Goal: Transaction & Acquisition: Purchase product/service

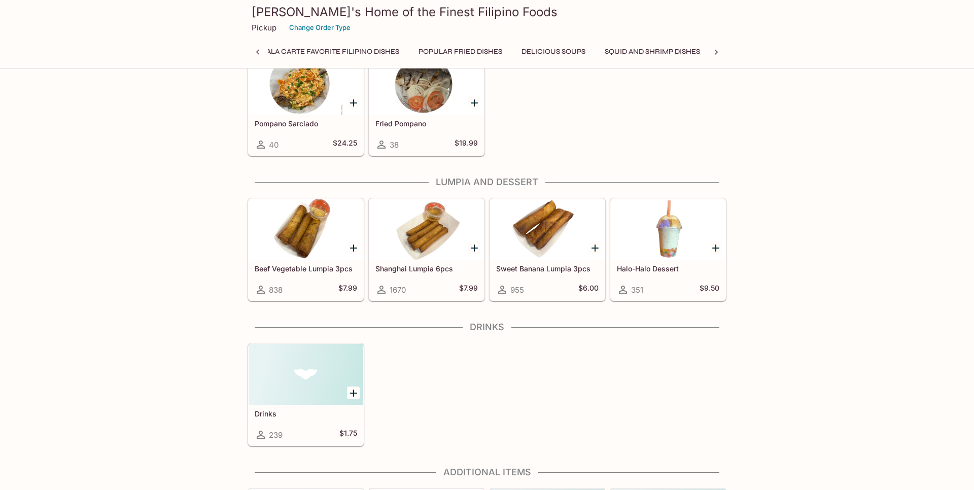
scroll to position [1756, 0]
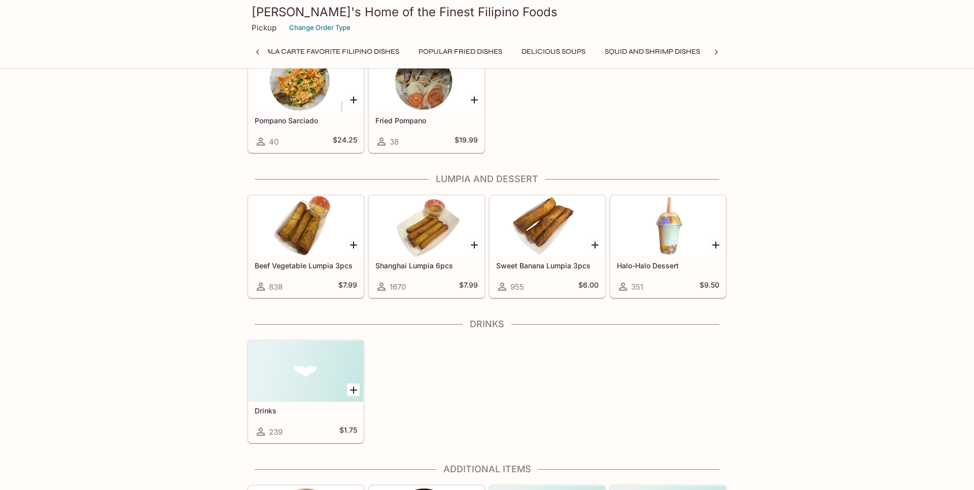
click at [417, 231] on div at bounding box center [426, 226] width 115 height 61
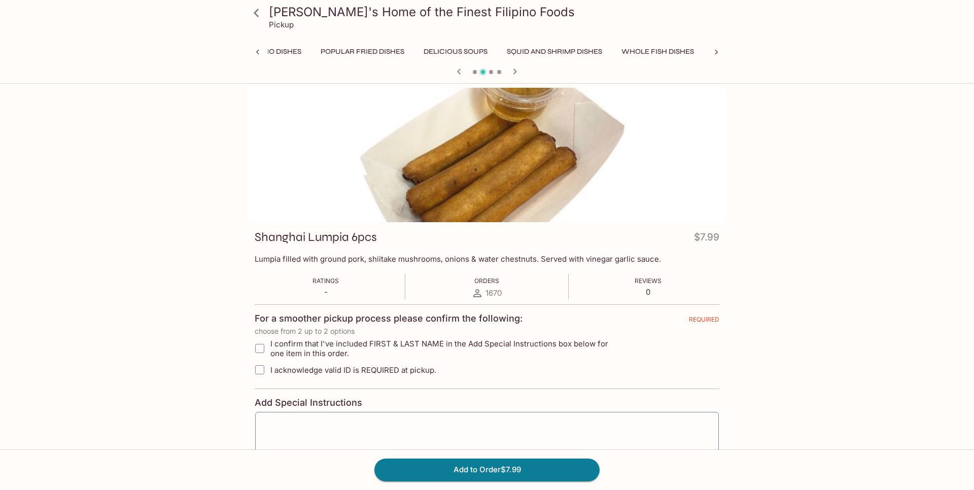
click at [259, 15] on icon at bounding box center [257, 13] width 18 height 18
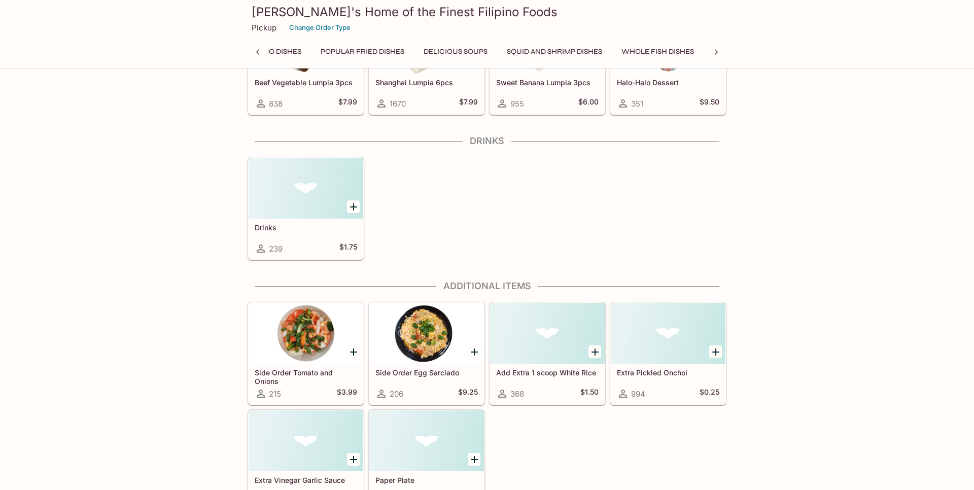
scroll to position [1962, 0]
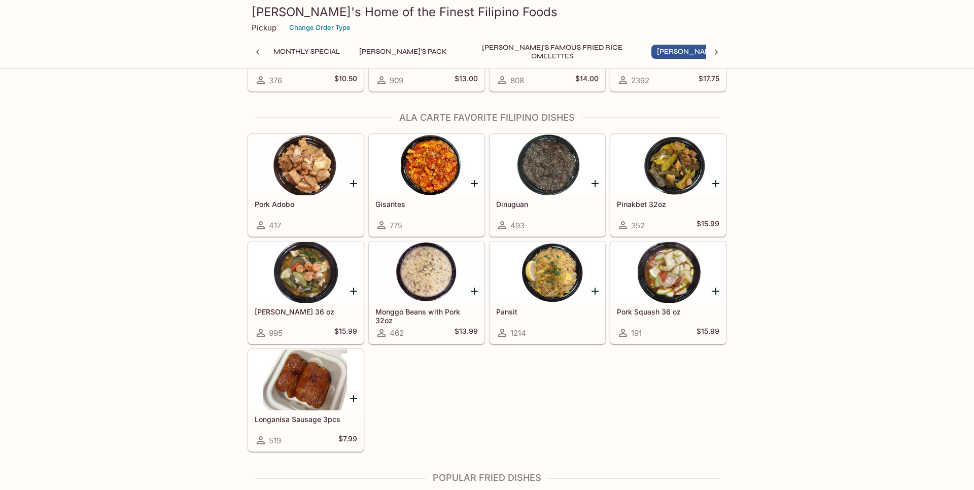
scroll to position [660, 0]
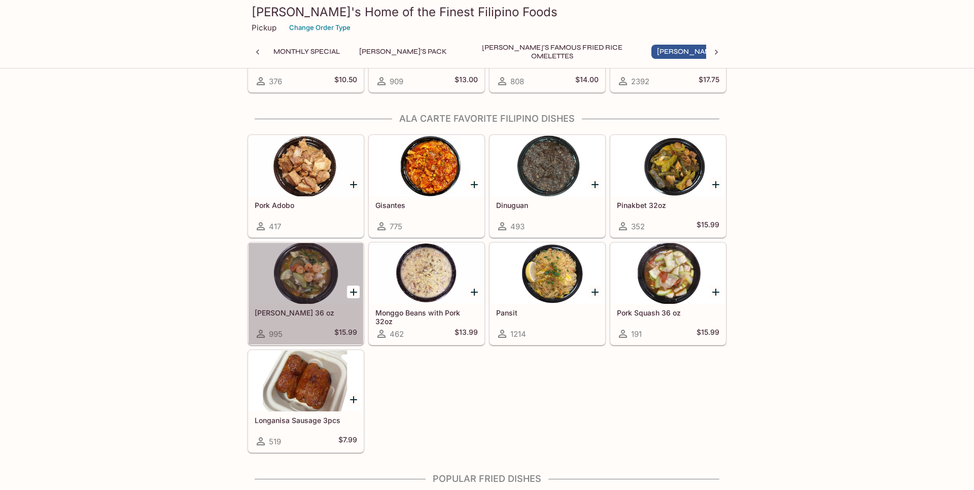
click at [305, 292] on div at bounding box center [306, 273] width 115 height 61
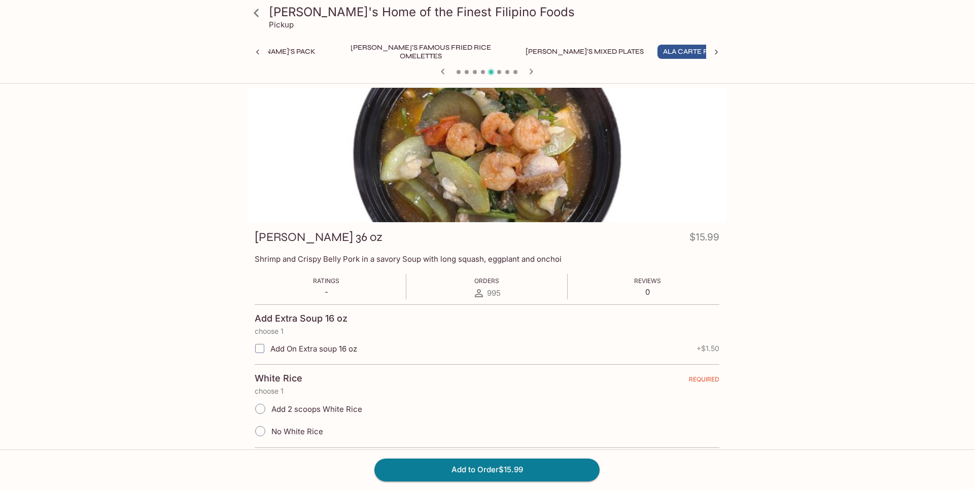
click at [255, 17] on icon at bounding box center [257, 13] width 18 height 18
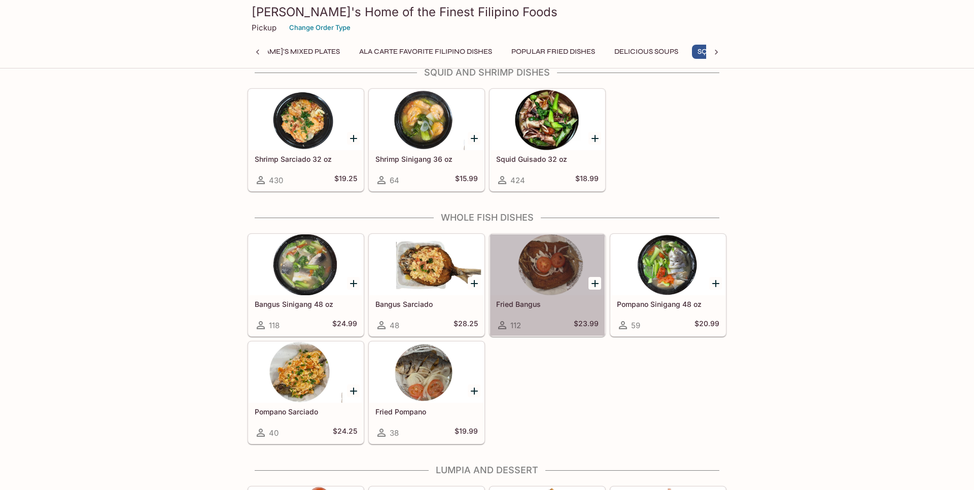
click at [567, 255] on div at bounding box center [547, 264] width 115 height 61
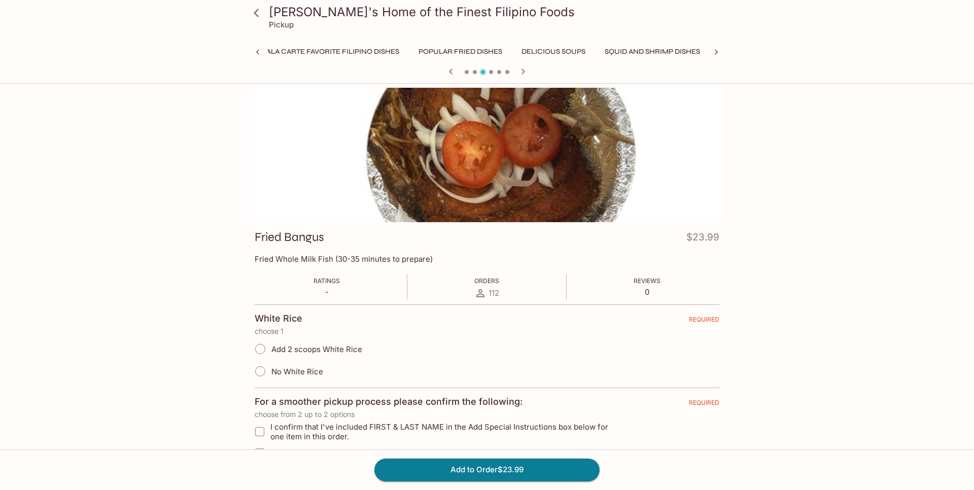
click at [257, 13] on icon at bounding box center [257, 13] width 18 height 18
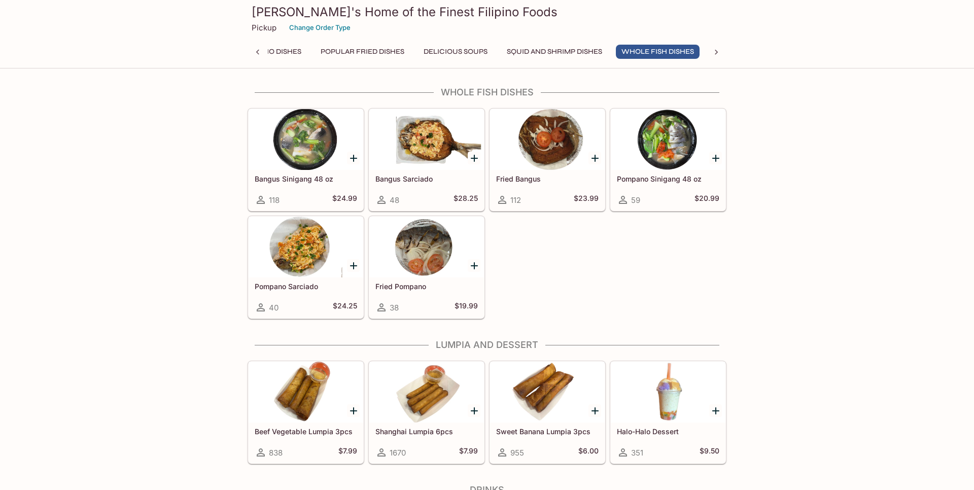
click at [438, 128] on div at bounding box center [426, 139] width 115 height 61
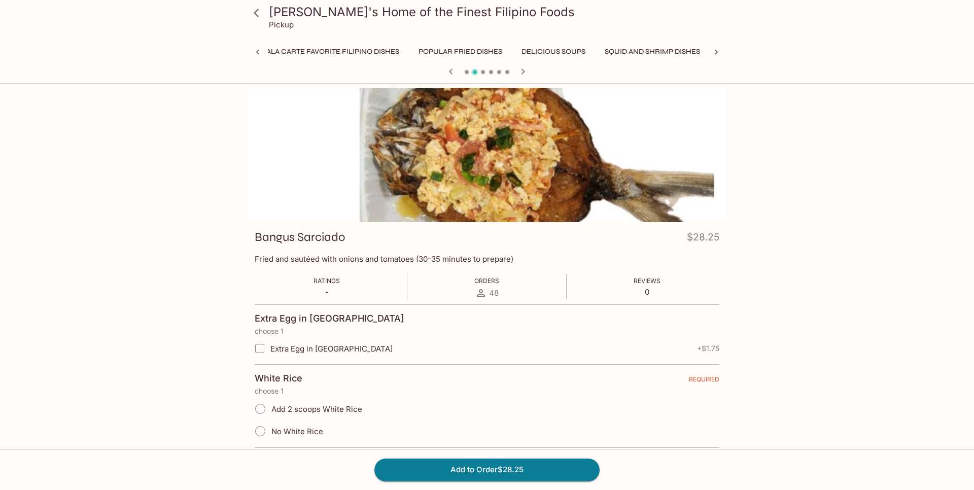
click at [252, 11] on icon at bounding box center [257, 13] width 18 height 18
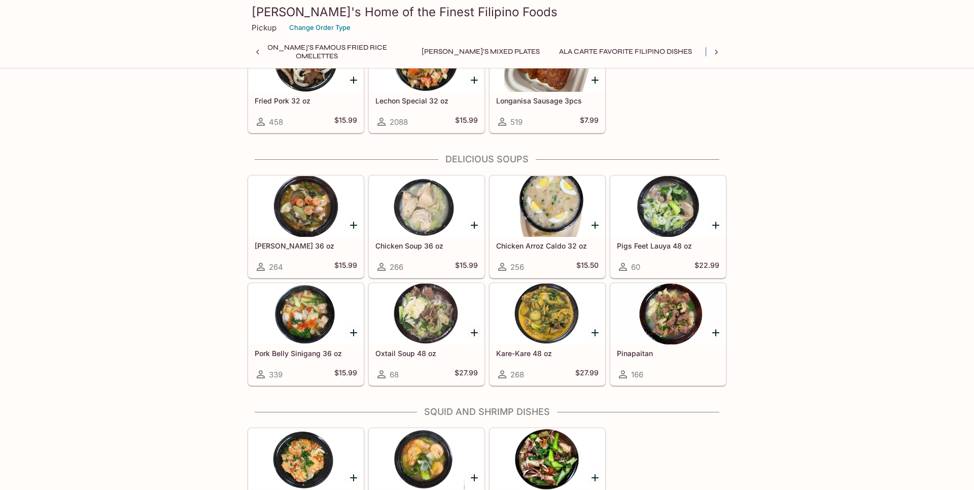
scroll to position [1120, 0]
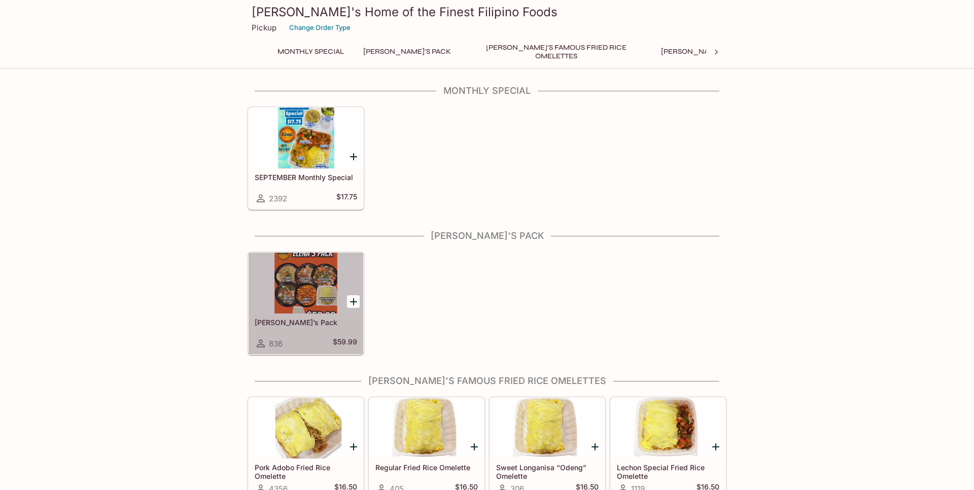
click at [287, 281] on div at bounding box center [306, 283] width 115 height 61
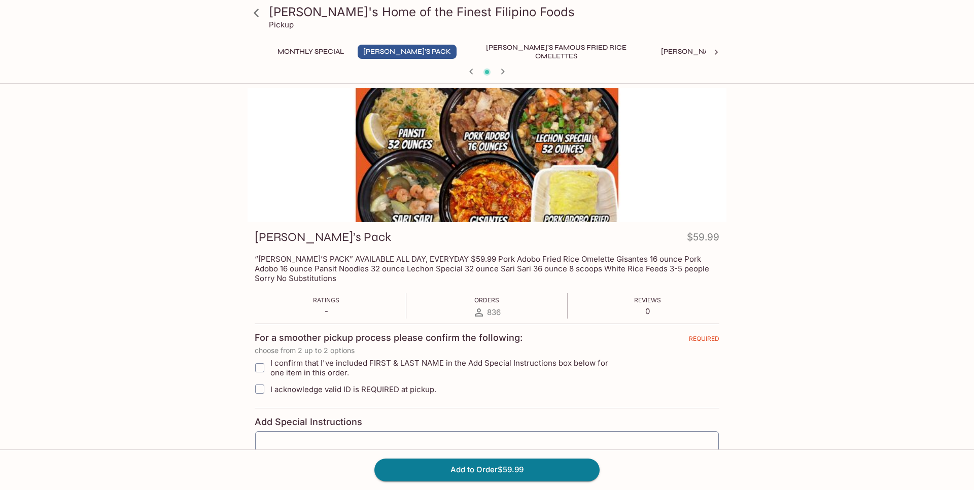
drag, startPoint x: 263, startPoint y: 366, endPoint x: 262, endPoint y: 383, distance: 16.8
click at [263, 366] on input "I confirm that I've included FIRST & LAST NAME in the Add Special Instructions …" at bounding box center [260, 368] width 20 height 20
click at [264, 389] on input "I acknowledge valid ID is REQUIRED at pickup." at bounding box center [260, 389] width 20 height 20
checkbox input "true"
click at [256, 368] on input "I confirm that I've included FIRST & LAST NAME in the Add Special Instructions …" at bounding box center [260, 368] width 20 height 20
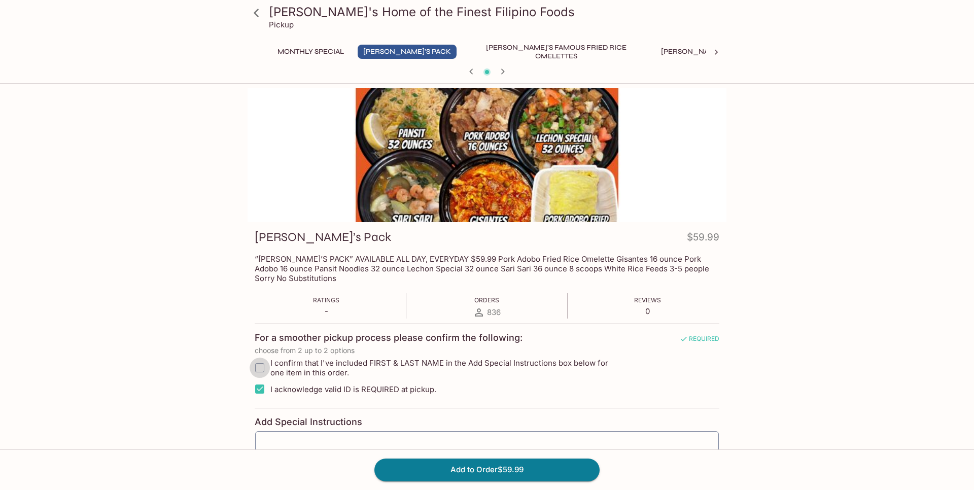
checkbox input "true"
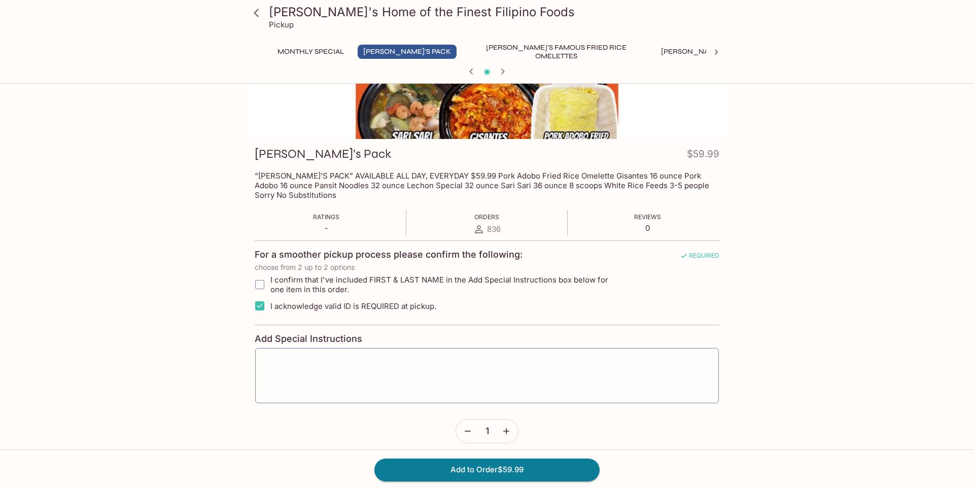
scroll to position [181, 0]
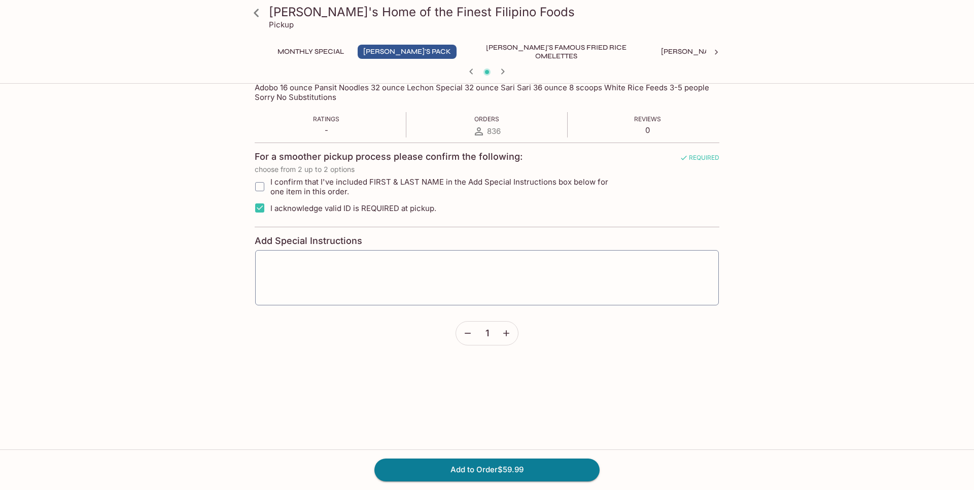
click at [253, 185] on input "I confirm that I've included FIRST & LAST NAME in the Add Special Instructions …" at bounding box center [260, 187] width 20 height 20
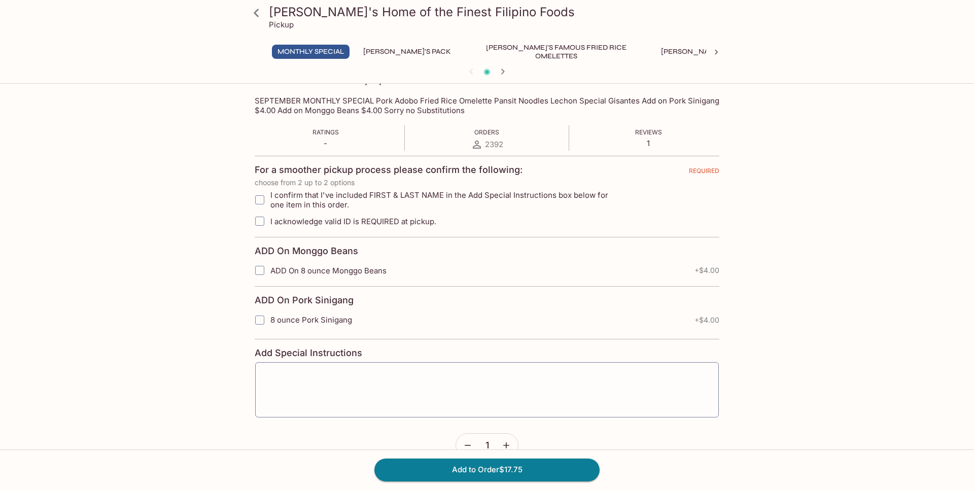
scroll to position [159, 0]
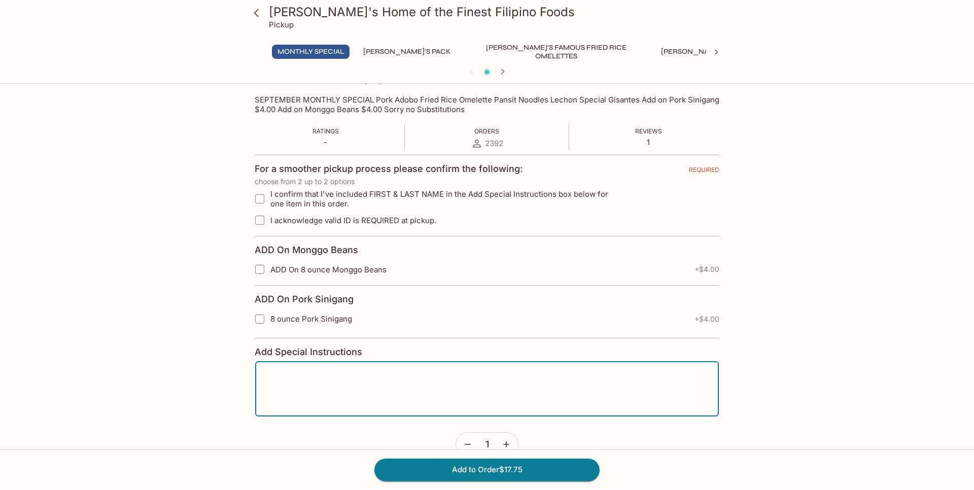
click at [367, 377] on textarea at bounding box center [487, 389] width 450 height 39
type textarea "[PERSON_NAME]"
click at [258, 202] on input "I confirm that I've included FIRST & LAST NAME in the Add Special Instructions …" at bounding box center [260, 199] width 20 height 20
checkbox input "true"
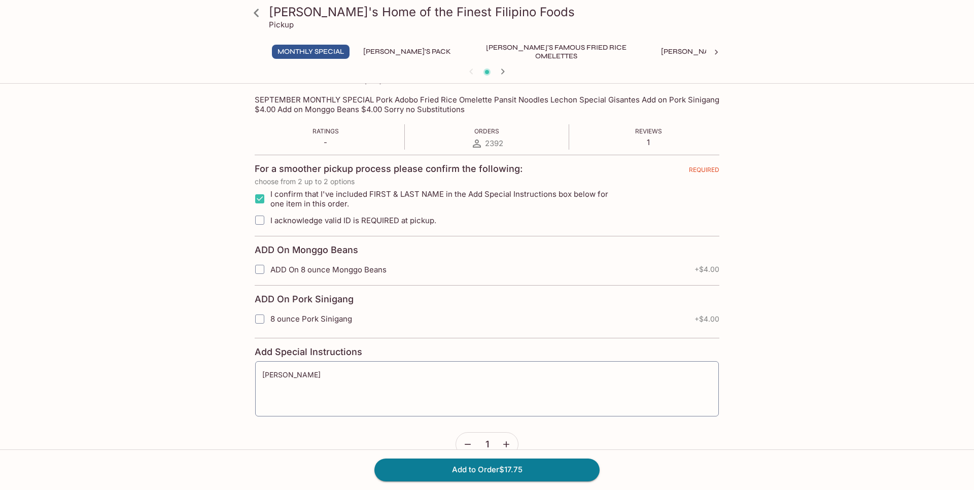
click at [259, 223] on input "I acknowledge valid ID is REQUIRED at pickup." at bounding box center [260, 220] width 20 height 20
checkbox input "true"
click at [449, 466] on button "Add to Order $17.75" at bounding box center [486, 470] width 225 height 22
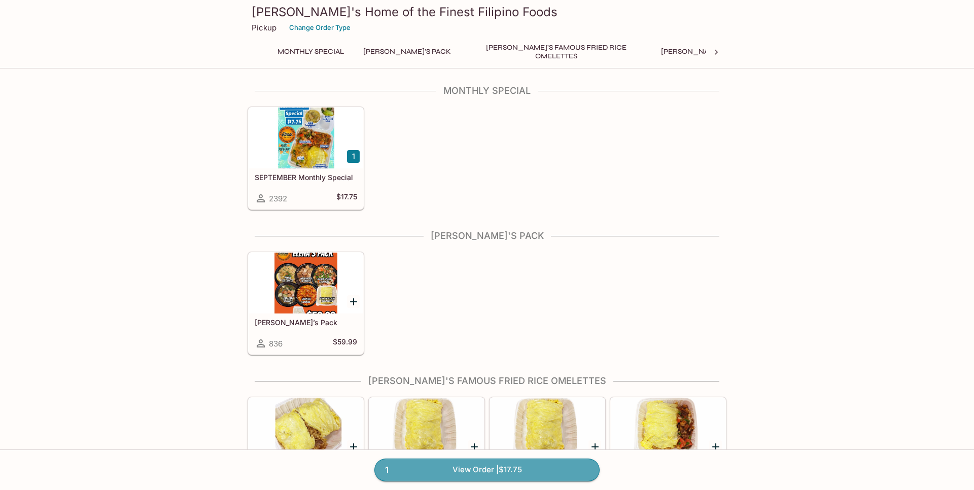
click at [530, 471] on link "1 View Order | $17.75" at bounding box center [486, 470] width 225 height 22
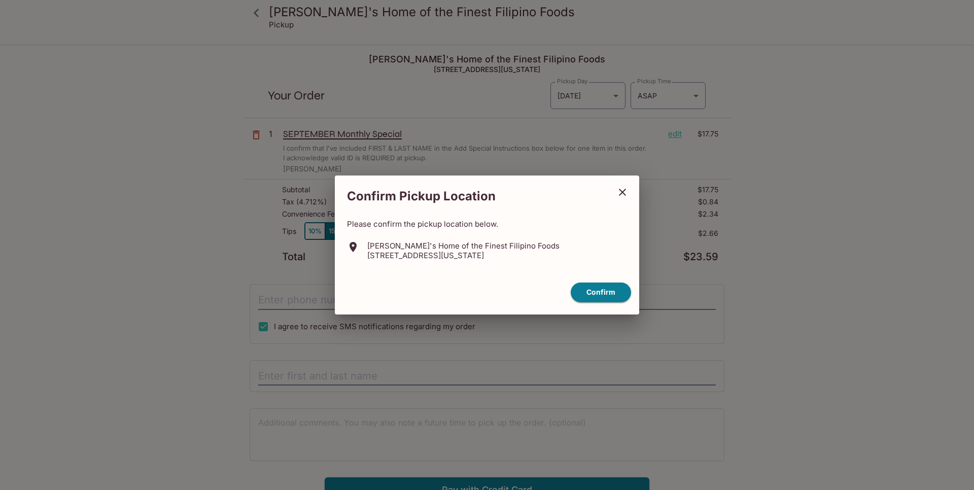
click at [626, 190] on icon "close" at bounding box center [622, 192] width 7 height 7
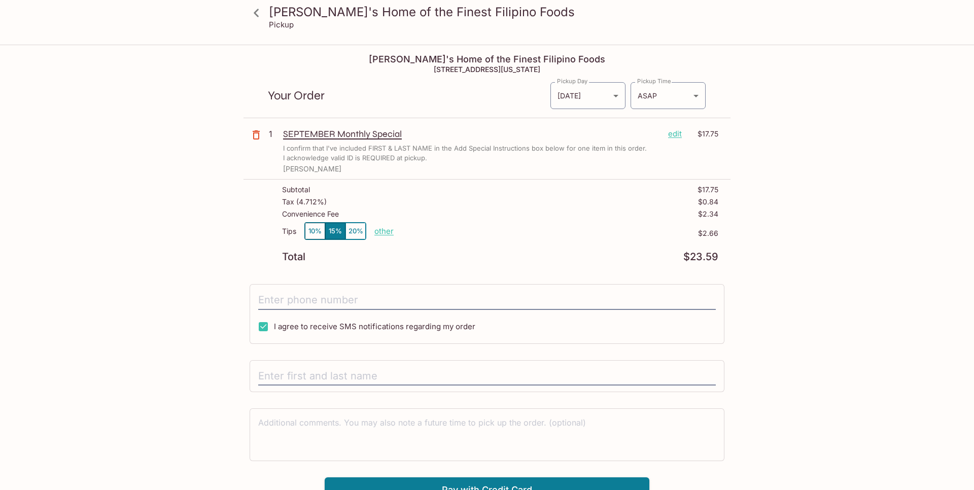
click at [687, 134] on div "SEPTEMBER Monthly Special edit $17.75" at bounding box center [500, 133] width 435 height 11
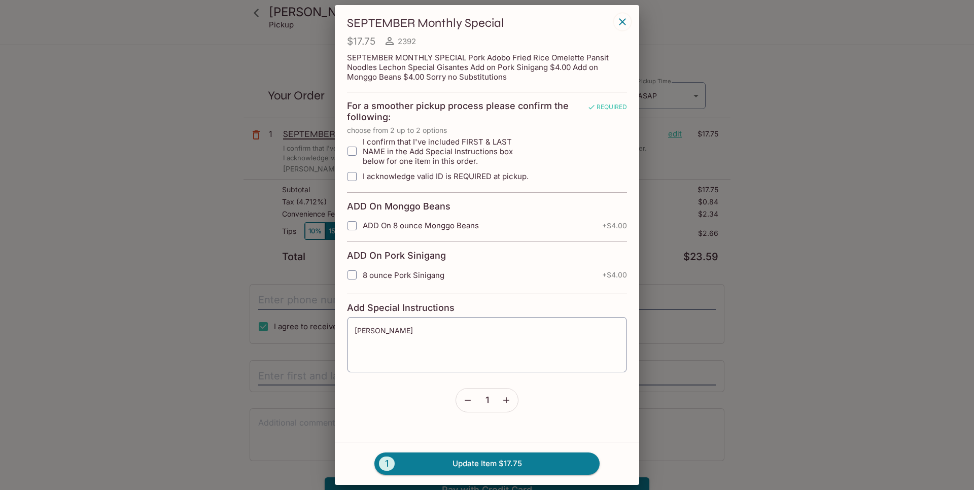
click at [680, 133] on div "SEPTEMBER Monthly Special $17.75 [DATE] MONTHLY SPECIAL Pork Adobo Fried Rice O…" at bounding box center [487, 245] width 974 height 490
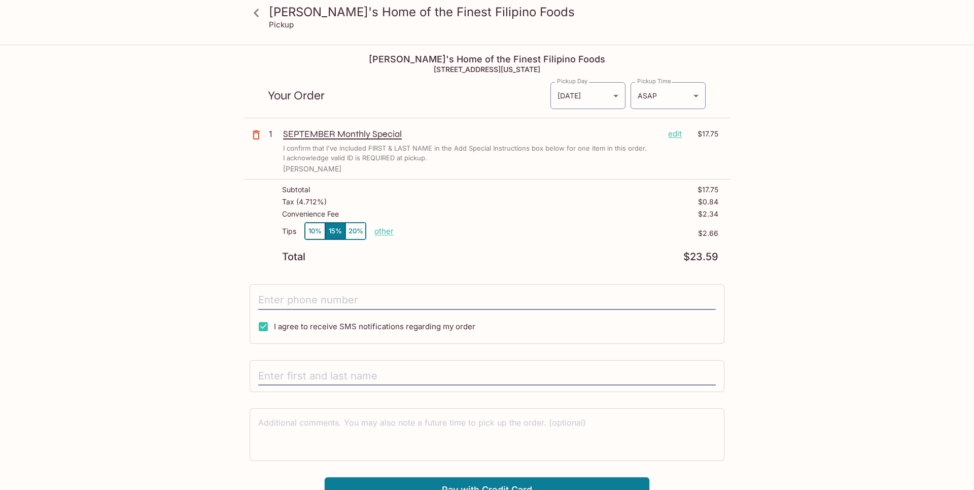
click at [677, 131] on p "edit" at bounding box center [675, 133] width 14 height 11
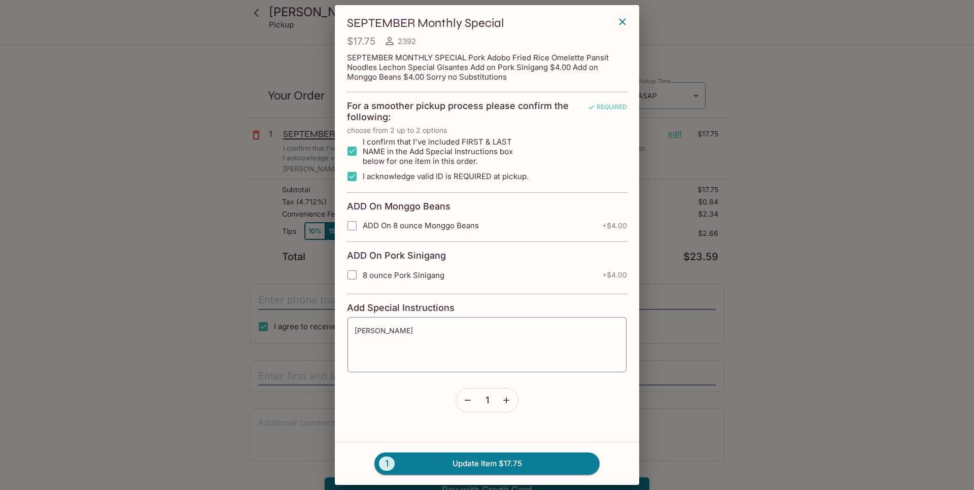
scroll to position [26, 0]
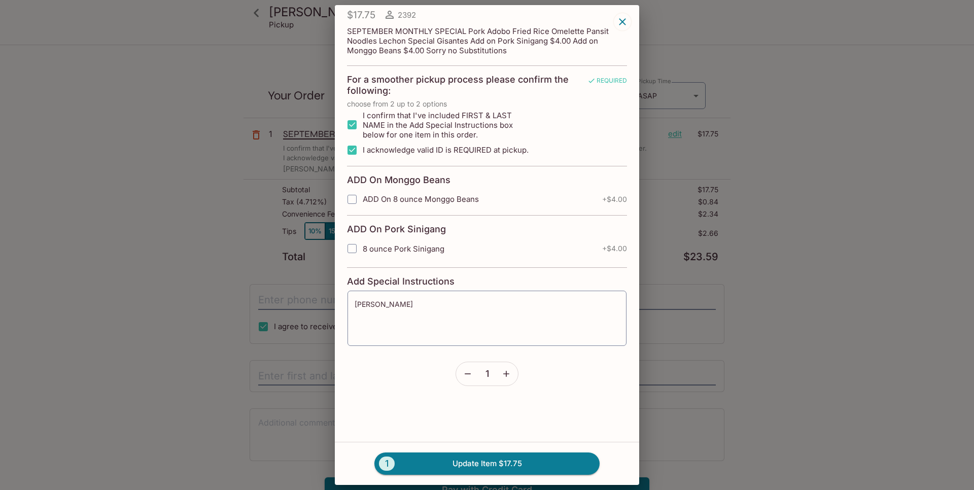
click at [473, 375] on button "button" at bounding box center [467, 373] width 23 height 23
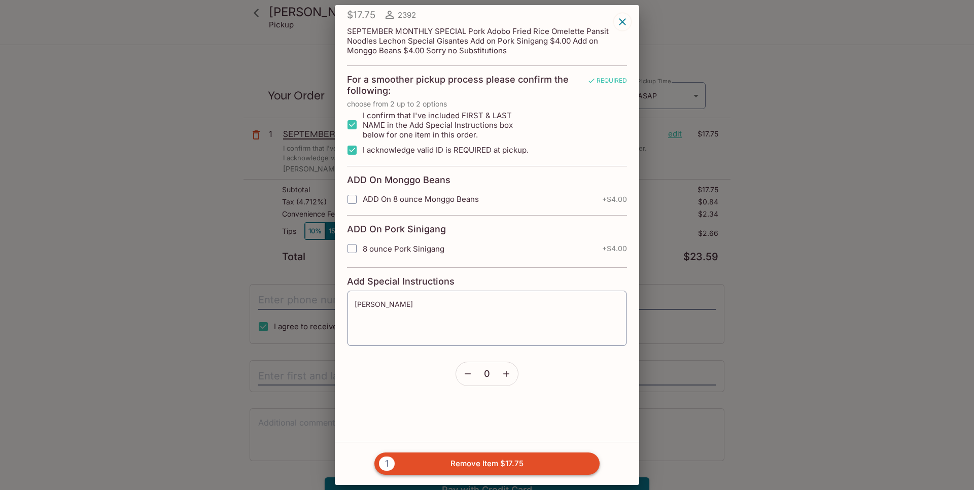
click at [444, 462] on button "1 Remove Item $17.75" at bounding box center [486, 464] width 225 height 22
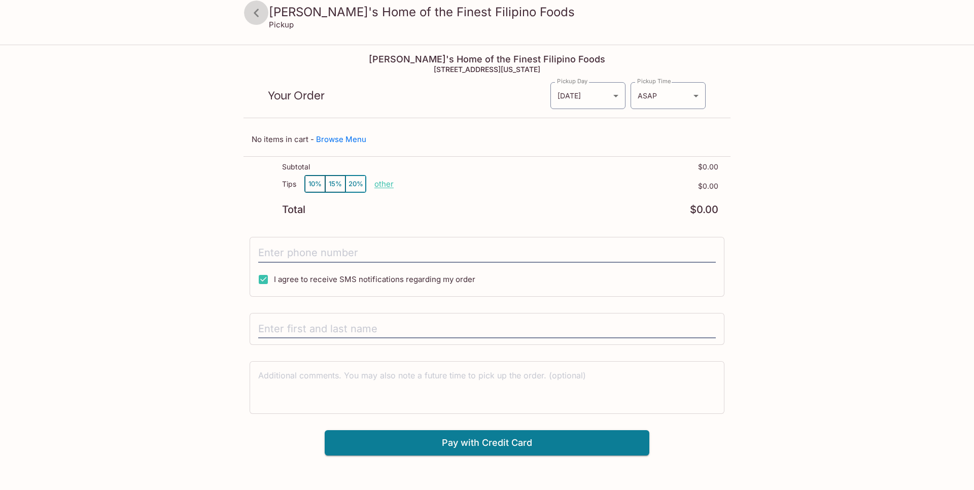
click at [262, 11] on icon at bounding box center [257, 13] width 18 height 18
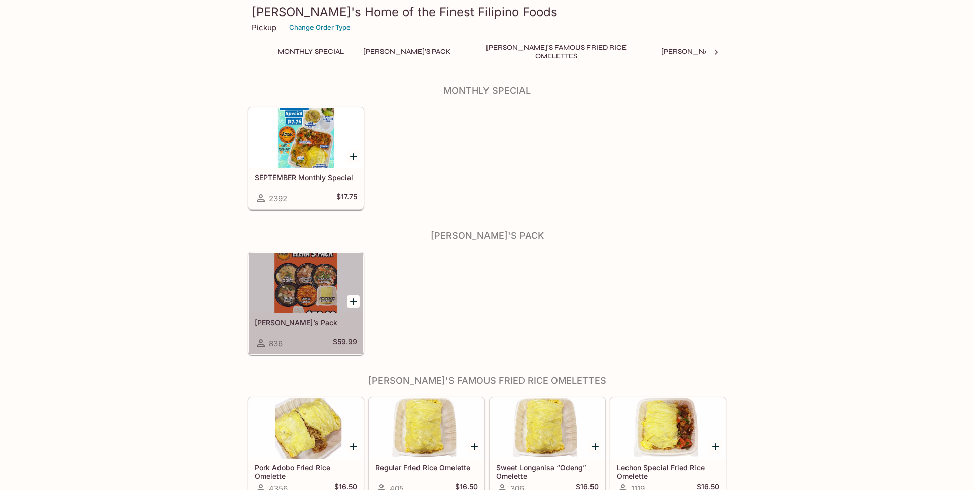
click at [298, 285] on div at bounding box center [306, 283] width 115 height 61
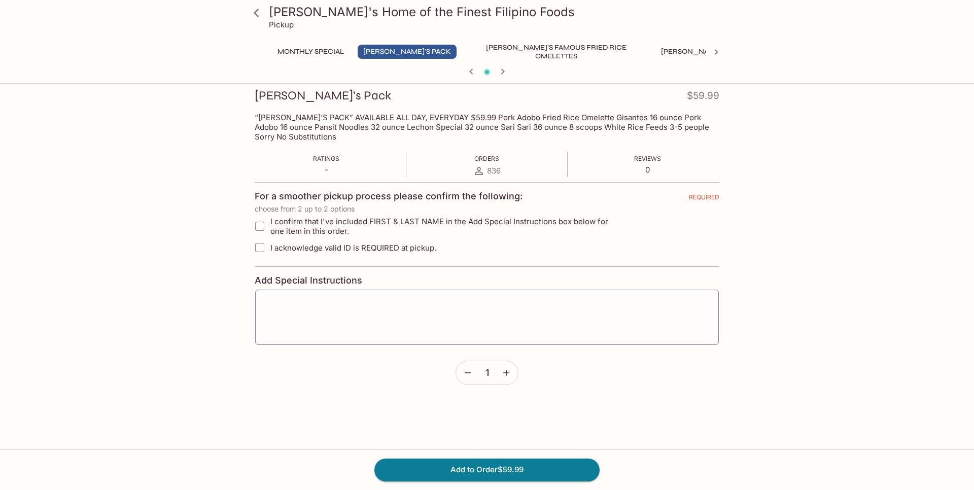
scroll to position [145, 0]
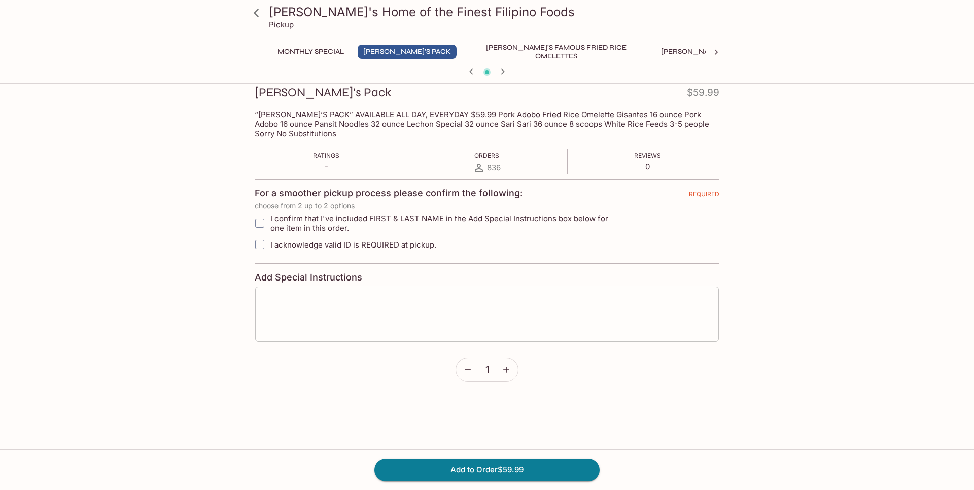
click at [337, 318] on textarea at bounding box center [487, 314] width 450 height 39
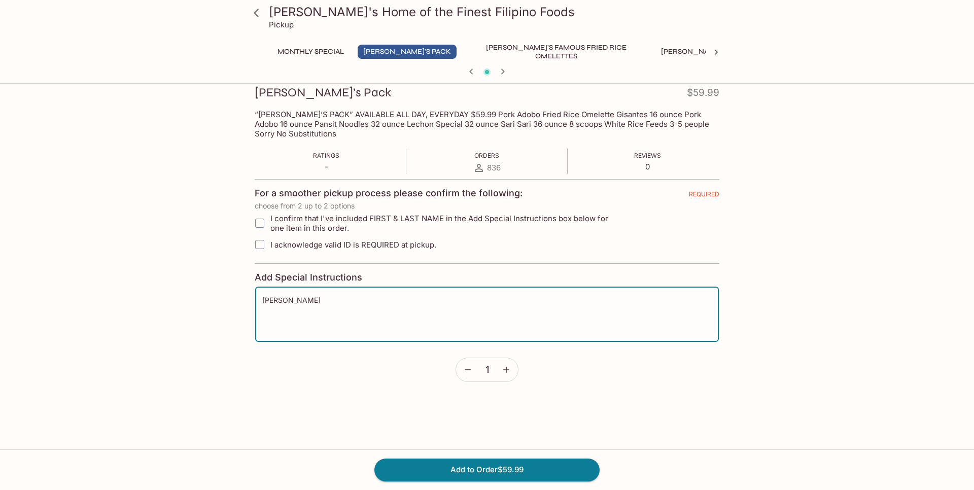
type textarea "[PERSON_NAME]"
click at [252, 223] on input "I confirm that I've included FIRST & LAST NAME in the Add Special Instructions …" at bounding box center [260, 223] width 20 height 20
checkbox input "true"
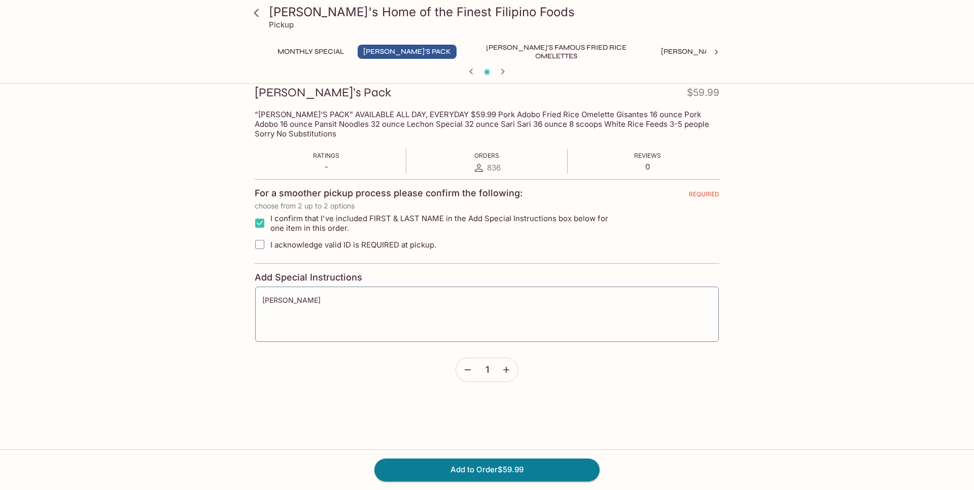
click at [260, 248] on input "I acknowledge valid ID is REQUIRED at pickup." at bounding box center [260, 244] width 20 height 20
checkbox input "true"
click at [517, 472] on button "Add to Order $59.99" at bounding box center [486, 470] width 225 height 22
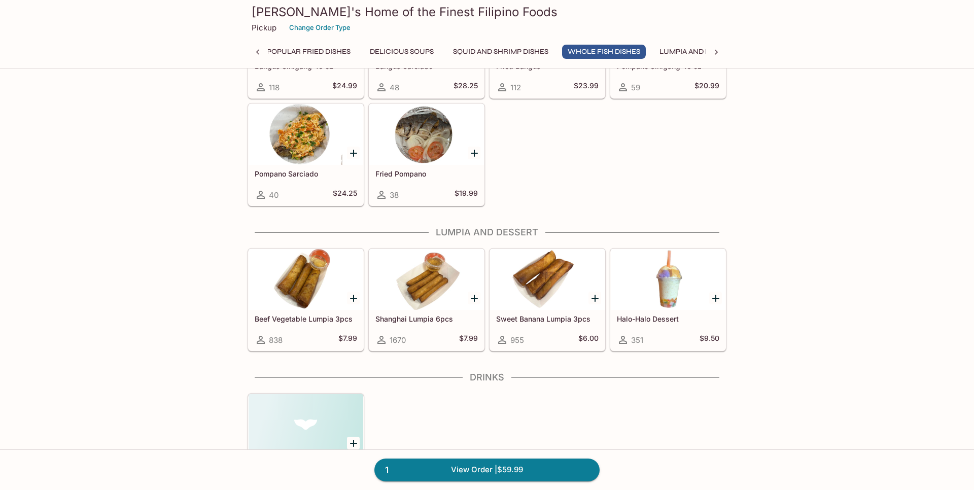
scroll to position [1697, 0]
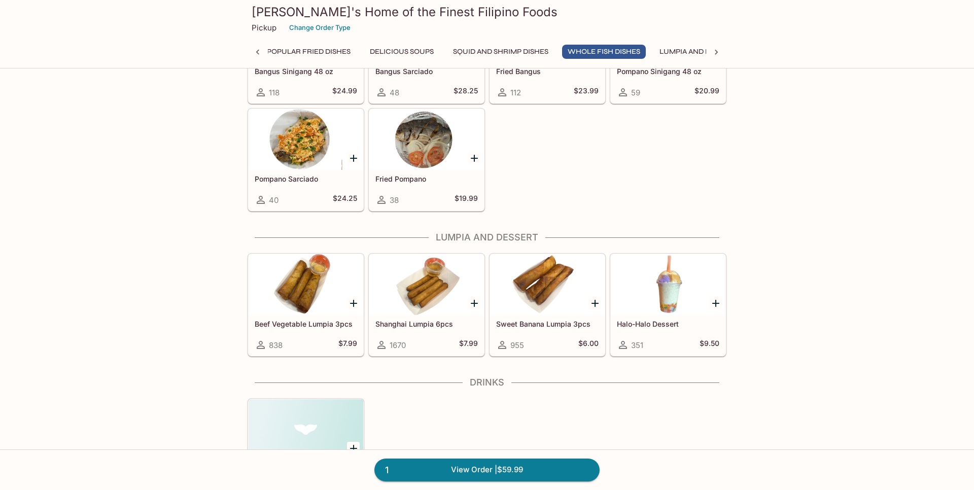
click at [472, 303] on icon "Add Shanghai Lumpia 6pcs" at bounding box center [474, 303] width 12 height 12
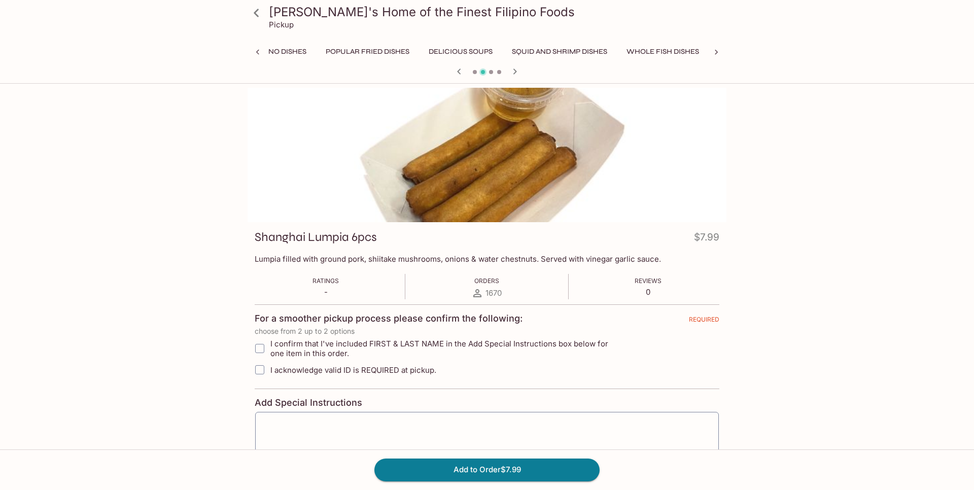
scroll to position [0, 630]
click at [260, 346] on input "I confirm that I've included FIRST & LAST NAME in the Add Special Instructions …" at bounding box center [260, 348] width 20 height 20
checkbox input "true"
click at [254, 374] on input "I acknowledge valid ID is REQUIRED at pickup." at bounding box center [260, 370] width 20 height 20
checkbox input "true"
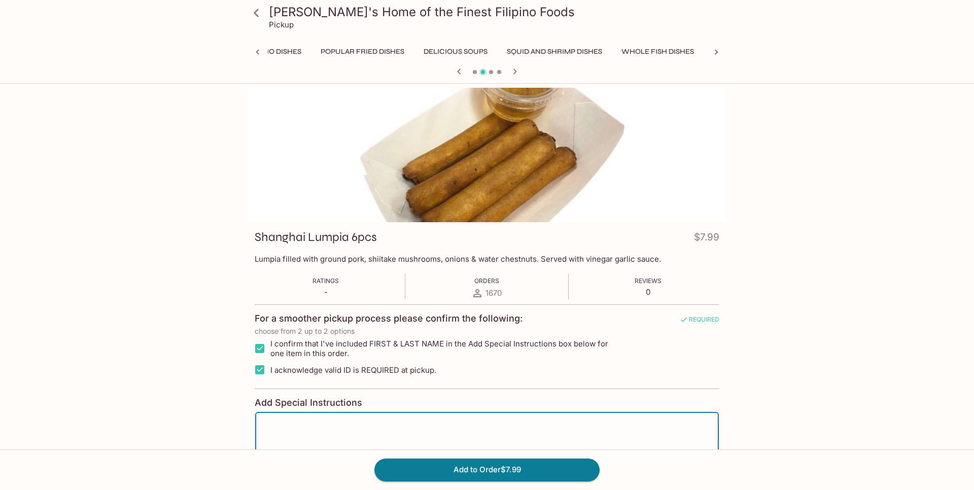
click at [284, 424] on textarea at bounding box center [487, 440] width 450 height 39
type textarea "[PERSON_NAME]"
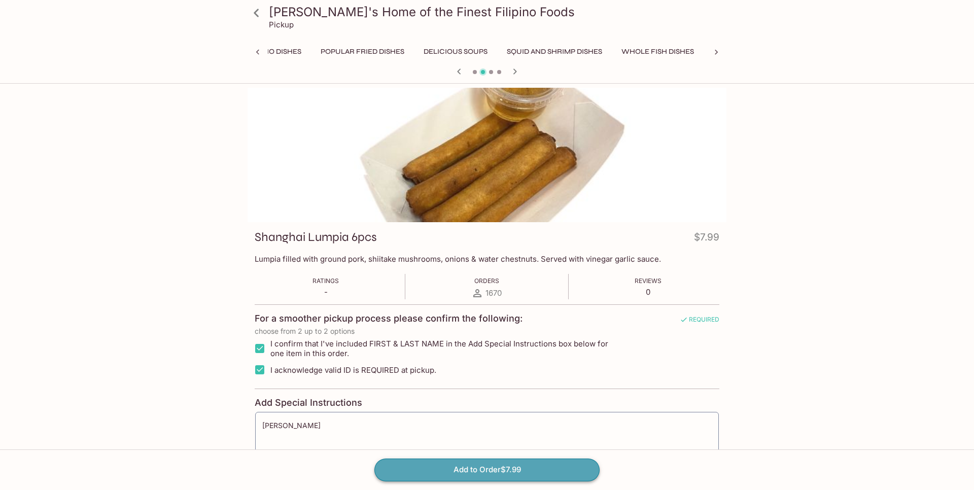
click at [508, 473] on button "Add to Order $7.99" at bounding box center [486, 470] width 225 height 22
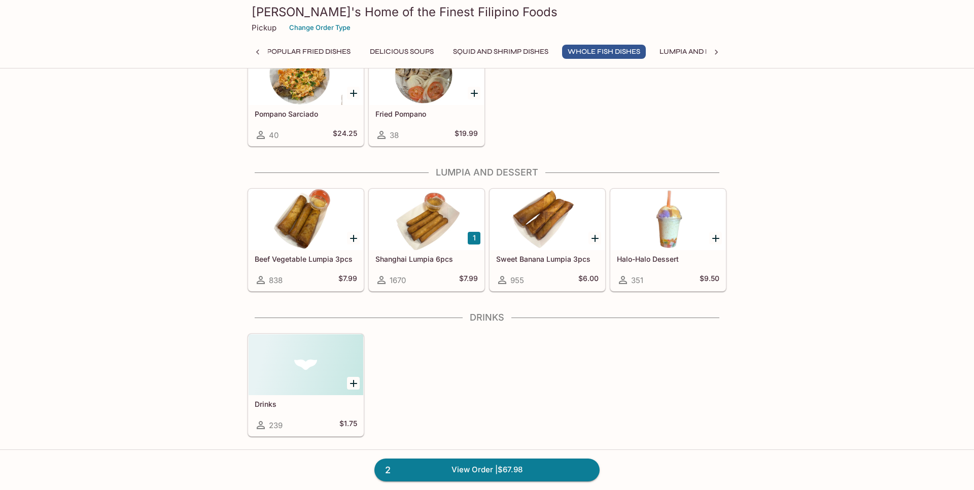
scroll to position [1762, 0]
click at [656, 218] on div at bounding box center [668, 220] width 115 height 61
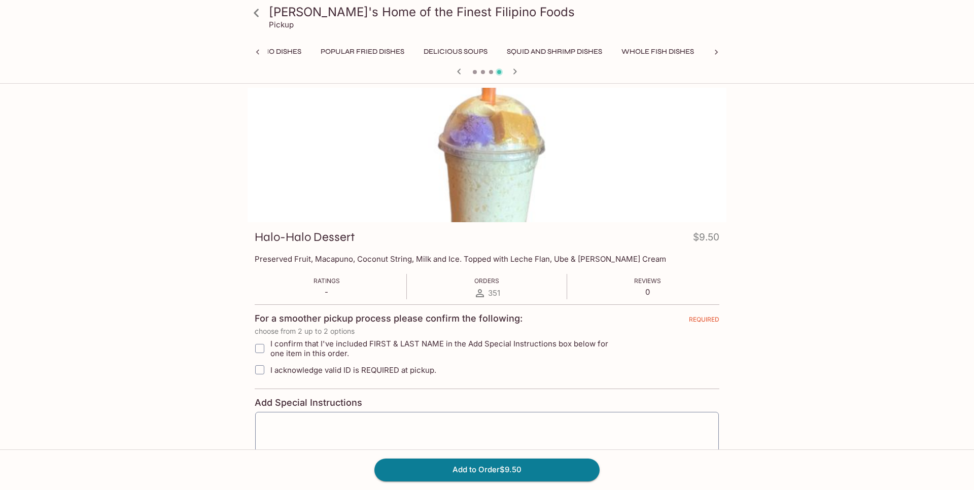
click at [254, 12] on icon at bounding box center [256, 13] width 5 height 8
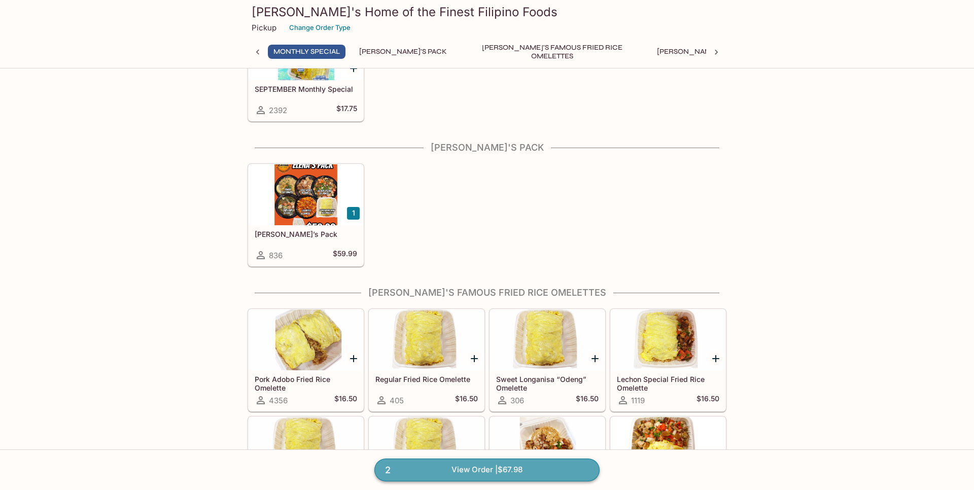
click at [517, 475] on link "2 View Order | $67.98" at bounding box center [486, 470] width 225 height 22
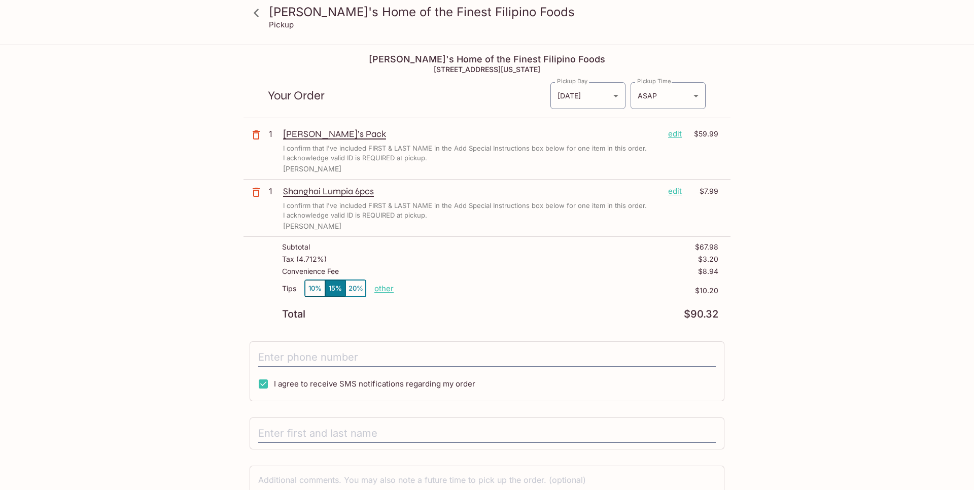
click at [708, 270] on p "$8.94" at bounding box center [708, 271] width 20 height 8
click at [653, 262] on div "Tax ( 4.712% ) $3.20" at bounding box center [500, 261] width 436 height 12
click at [661, 91] on body "[PERSON_NAME]'s Home of the Finest Filipino Foods Pickup [PERSON_NAME]'s Home o…" at bounding box center [487, 291] width 974 height 490
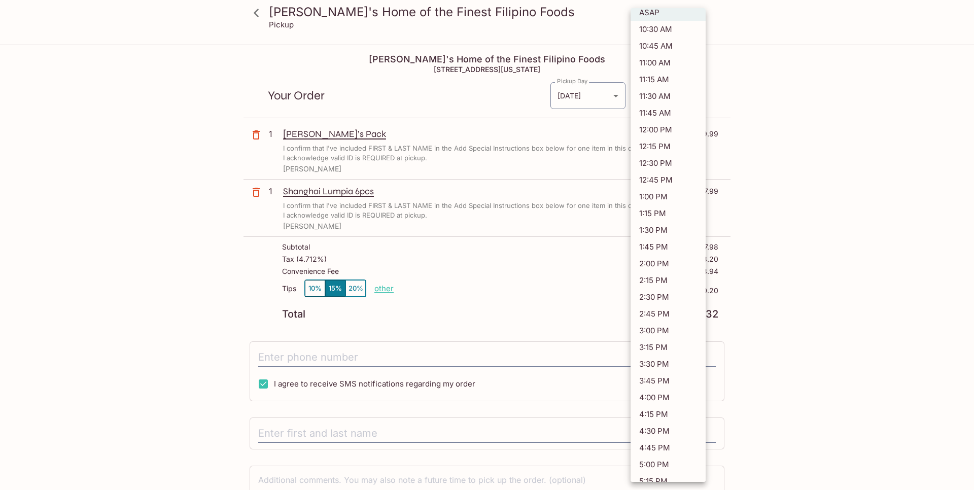
click at [670, 100] on li "11:30 AM" at bounding box center [668, 96] width 75 height 17
type input "[DATE]T21:30:41.000000Z"
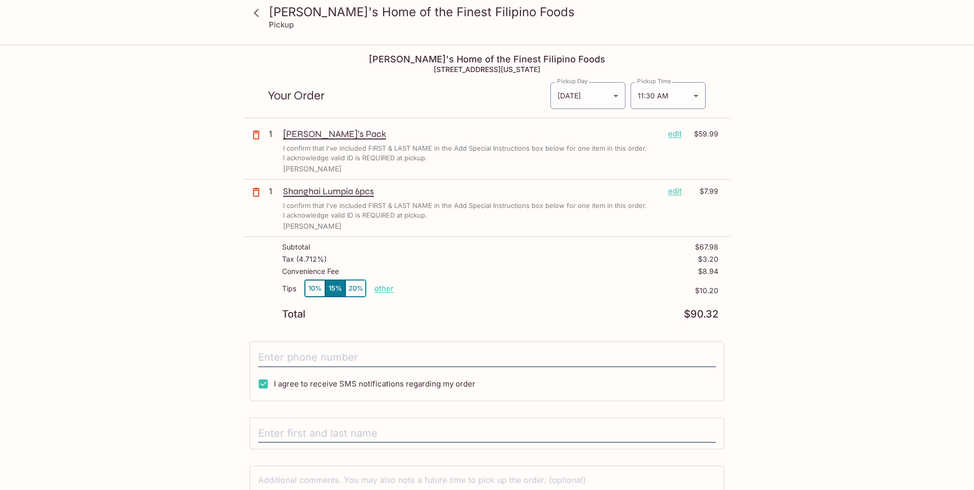
click at [829, 162] on div "[PERSON_NAME]'s Home of the Finest Filipino Foods Pickup [PERSON_NAME]'s Home o…" at bounding box center [487, 291] width 974 height 490
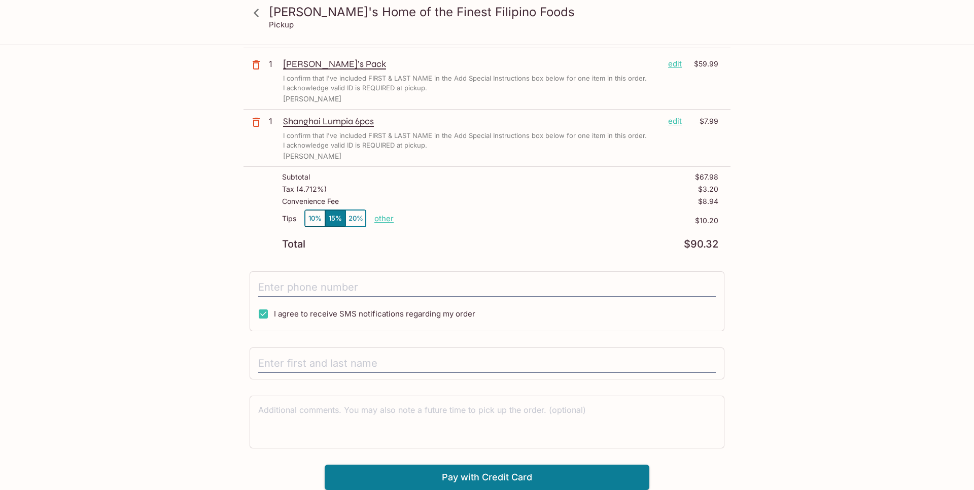
click at [435, 206] on div "Convenience Fee $8.94" at bounding box center [500, 203] width 436 height 12
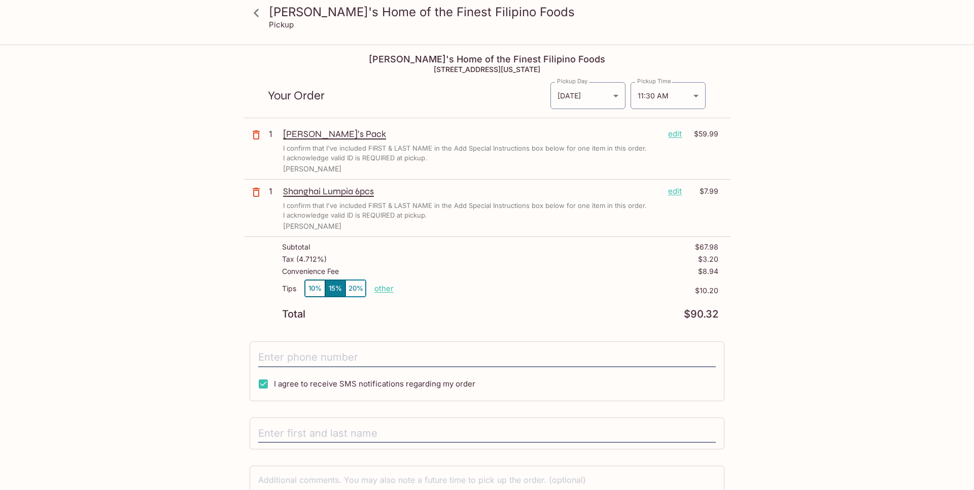
click at [370, 288] on div "Tips 10% 15% 20% other" at bounding box center [338, 291] width 112 height 22
click at [378, 289] on p "other" at bounding box center [383, 289] width 19 height 10
click at [440, 267] on div "Convenience Fee $8.94" at bounding box center [500, 273] width 436 height 12
click at [386, 290] on p "other" at bounding box center [383, 289] width 19 height 10
drag, startPoint x: 436, startPoint y: 290, endPoint x: 495, endPoint y: 296, distance: 58.7
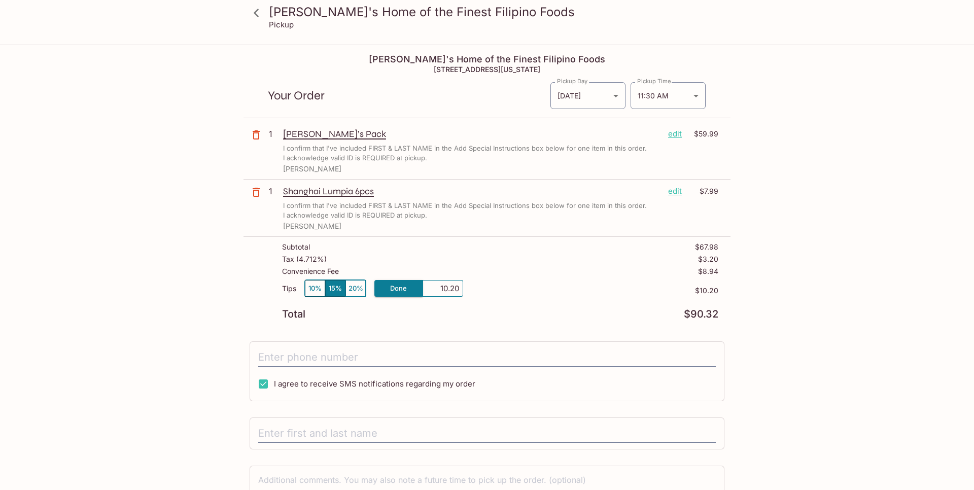
click at [495, 296] on div "Tips 10% 15% 20% Done 10.20 $10.20" at bounding box center [500, 295] width 436 height 30
type input "0.00"
click at [540, 278] on div "Convenience Fee $8.94" at bounding box center [500, 273] width 436 height 12
